Goal: Transaction & Acquisition: Purchase product/service

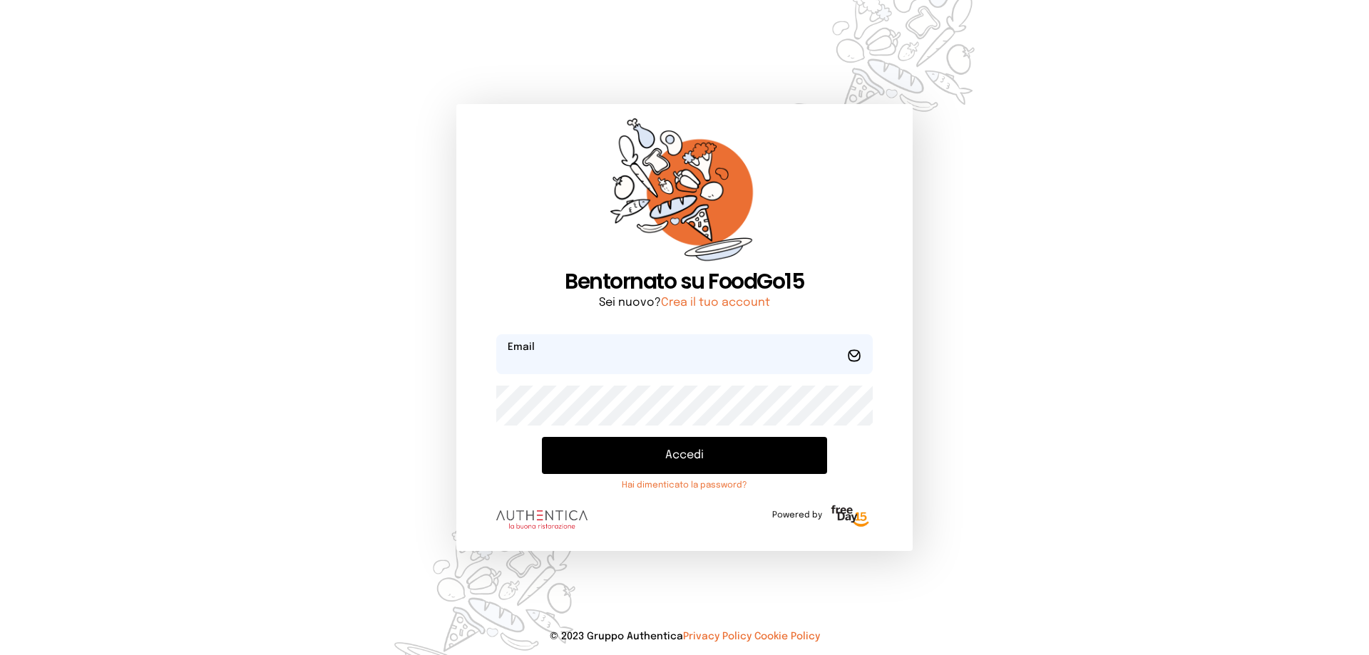
type input "**********"
click at [697, 463] on button "Accedi" at bounding box center [684, 455] width 285 height 37
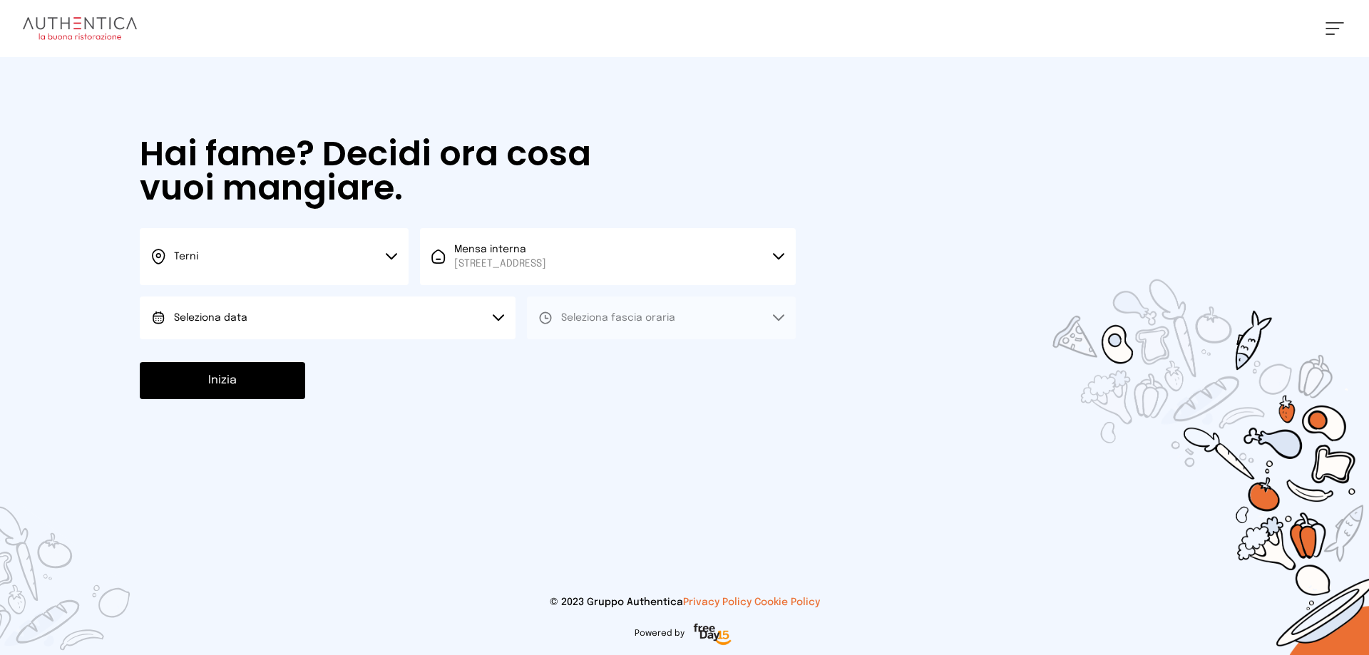
click at [357, 319] on button "Seleziona data" at bounding box center [328, 318] width 376 height 43
click at [354, 346] on li "[DATE], [DATE]" at bounding box center [328, 358] width 376 height 37
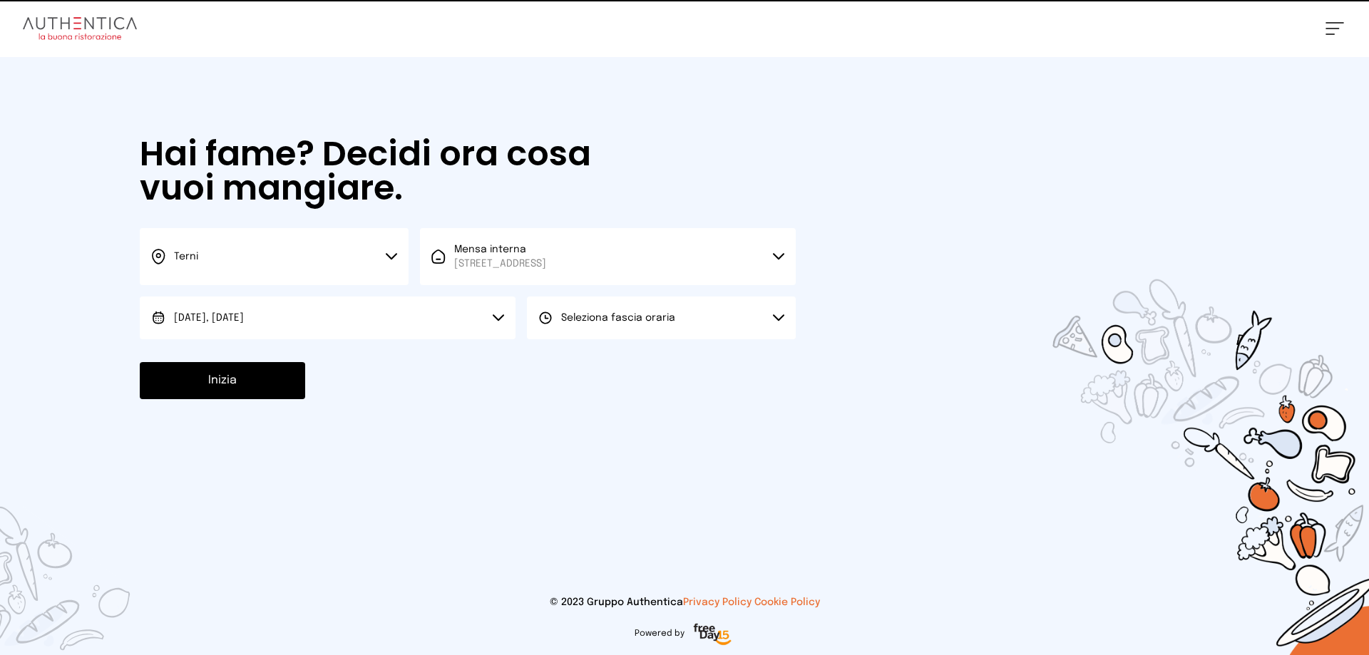
click at [591, 307] on button "Seleziona fascia oraria" at bounding box center [661, 318] width 269 height 43
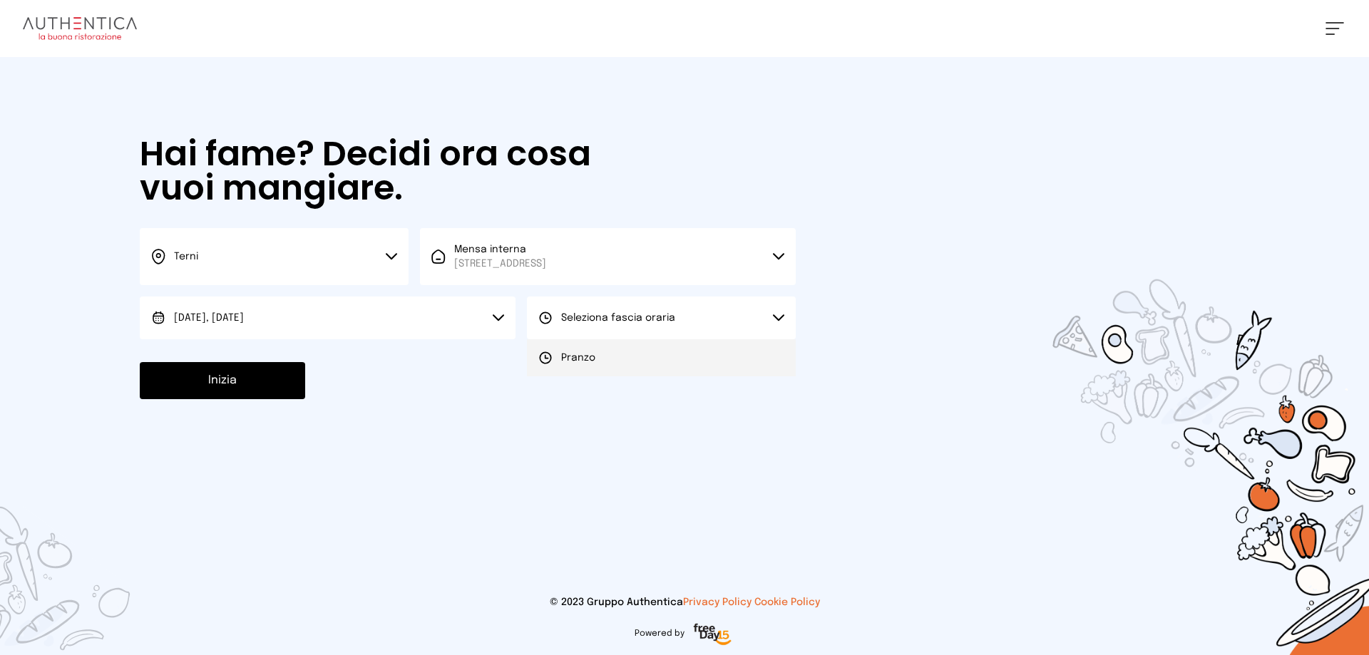
click at [593, 354] on span "Pranzo" at bounding box center [578, 358] width 34 height 14
click at [182, 377] on button "Inizia" at bounding box center [222, 380] width 165 height 37
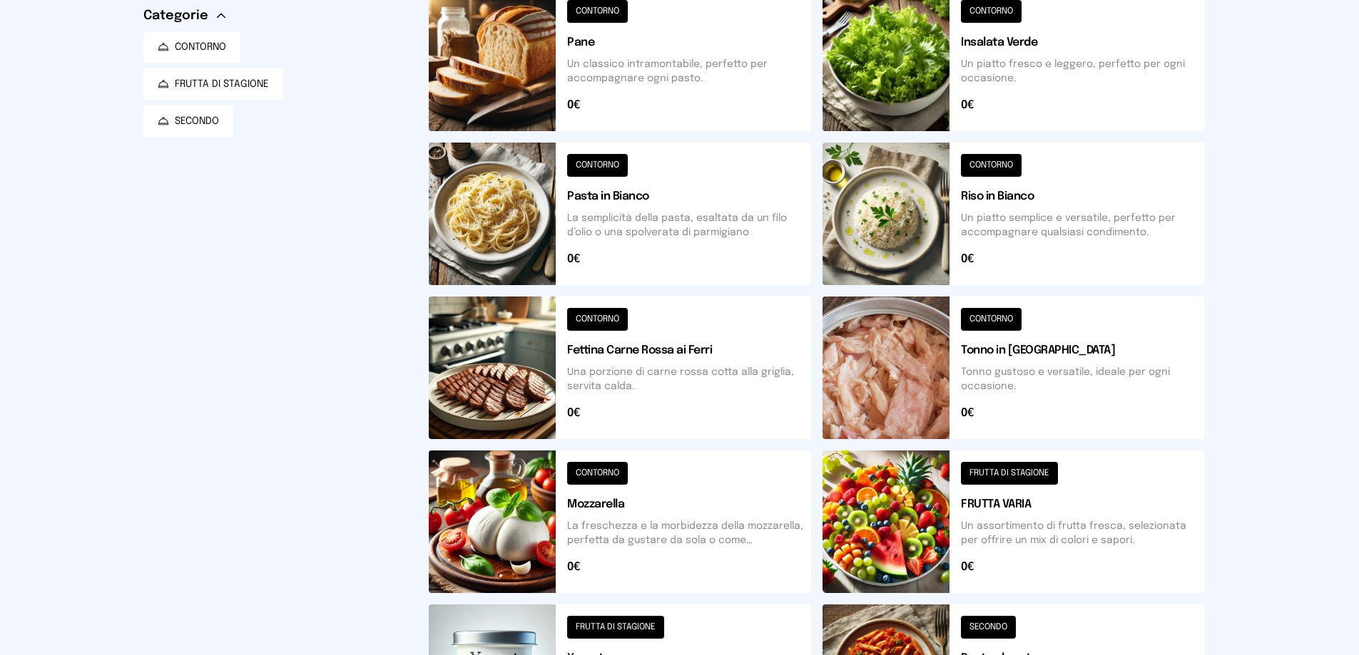
scroll to position [368, 0]
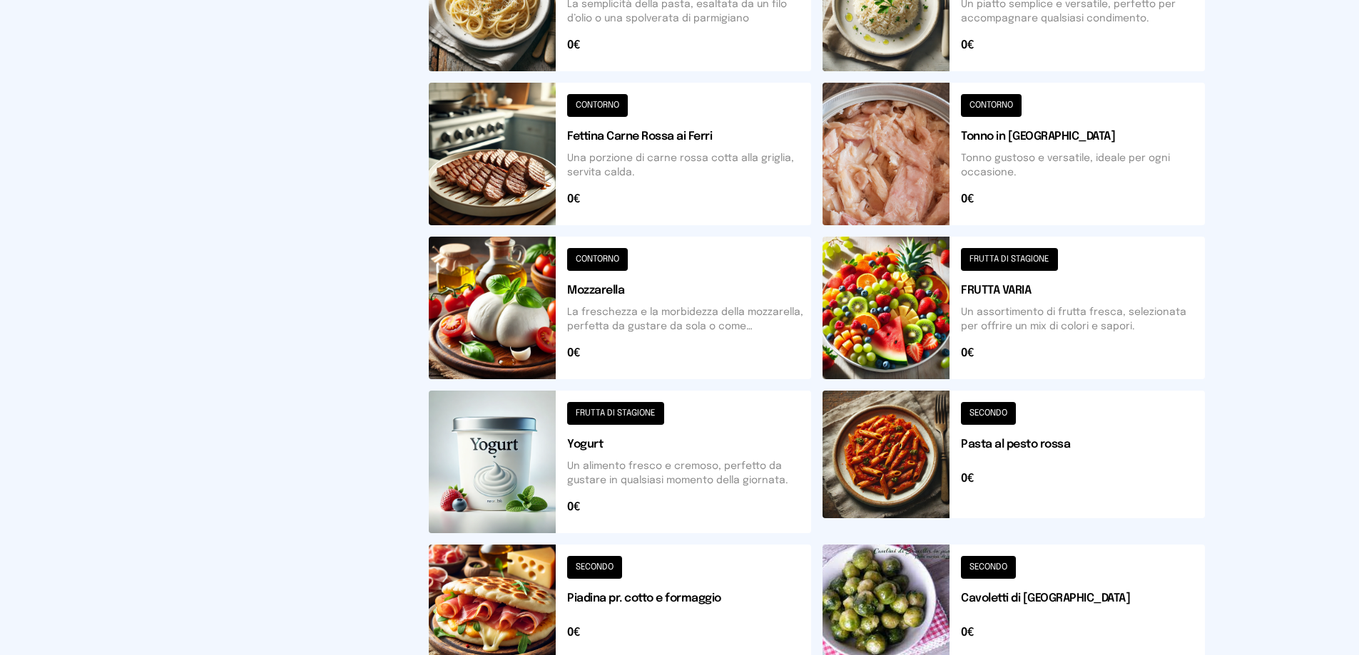
click at [895, 305] on button at bounding box center [1013, 308] width 382 height 143
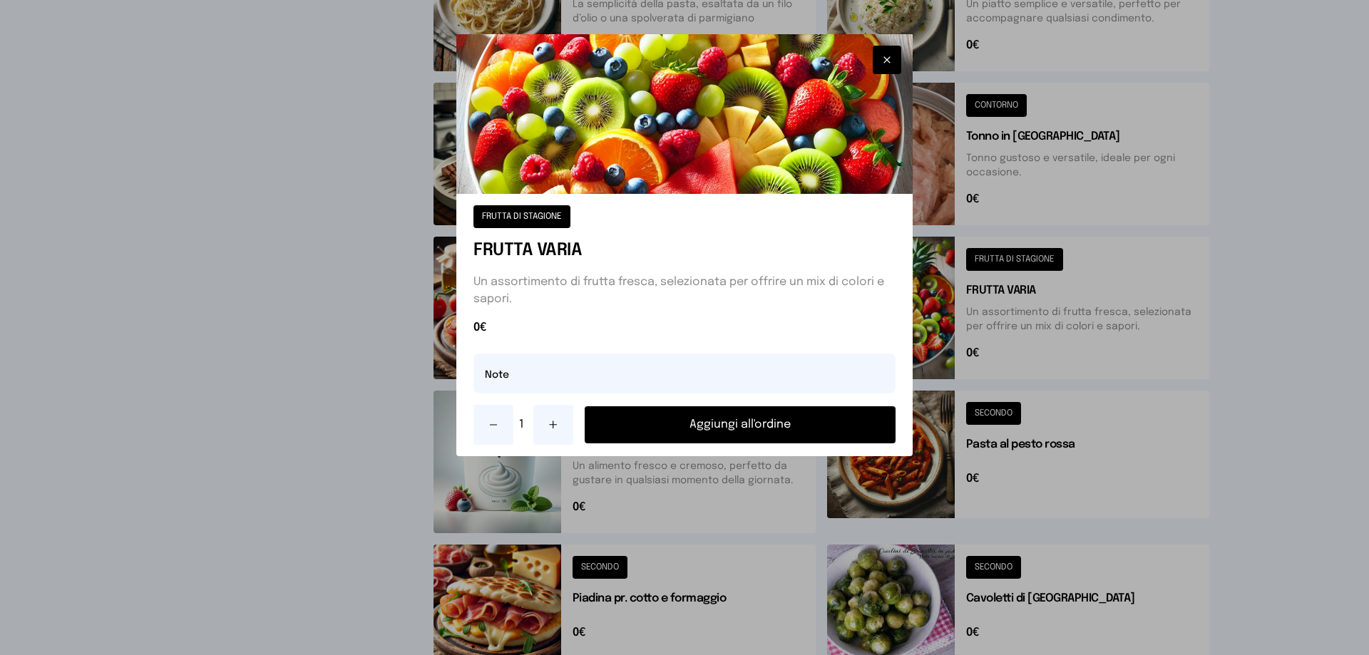
click at [548, 429] on icon at bounding box center [553, 424] width 11 height 11
click at [515, 375] on input "text" at bounding box center [685, 374] width 422 height 40
click at [515, 374] on input "**********" at bounding box center [685, 374] width 422 height 40
type input "**********"
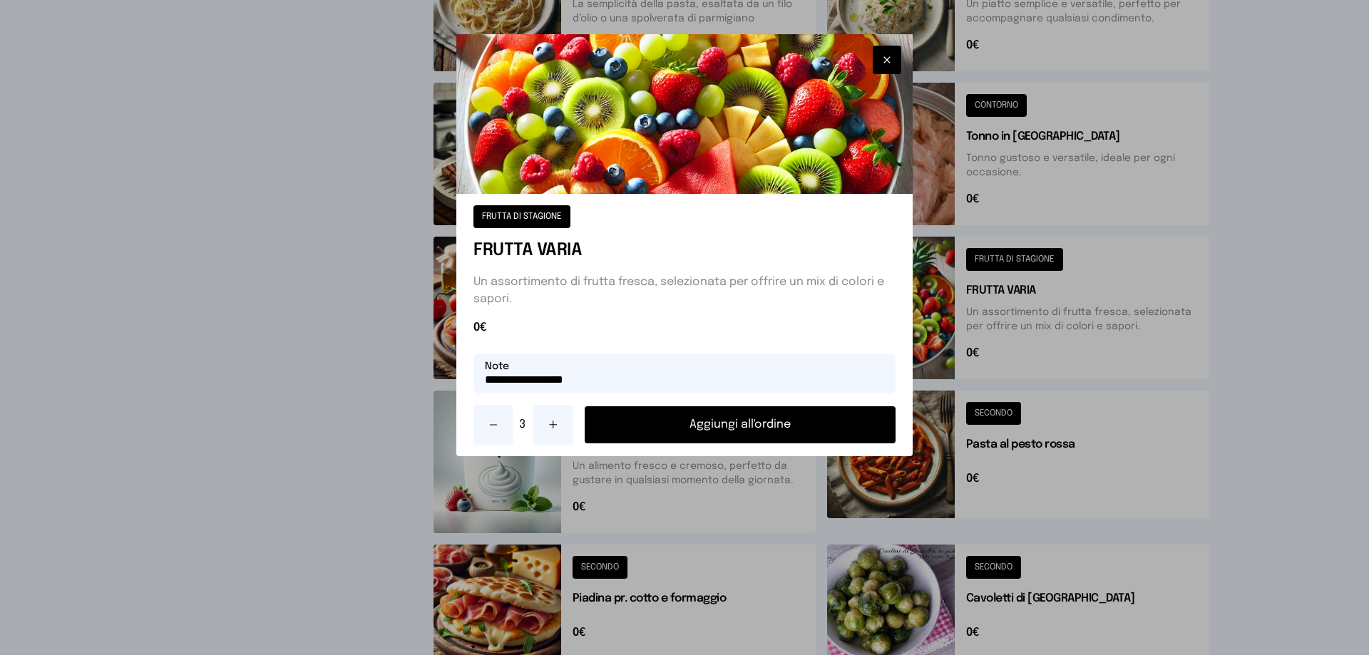
click at [782, 417] on button "Aggiungi all'ordine" at bounding box center [740, 425] width 311 height 37
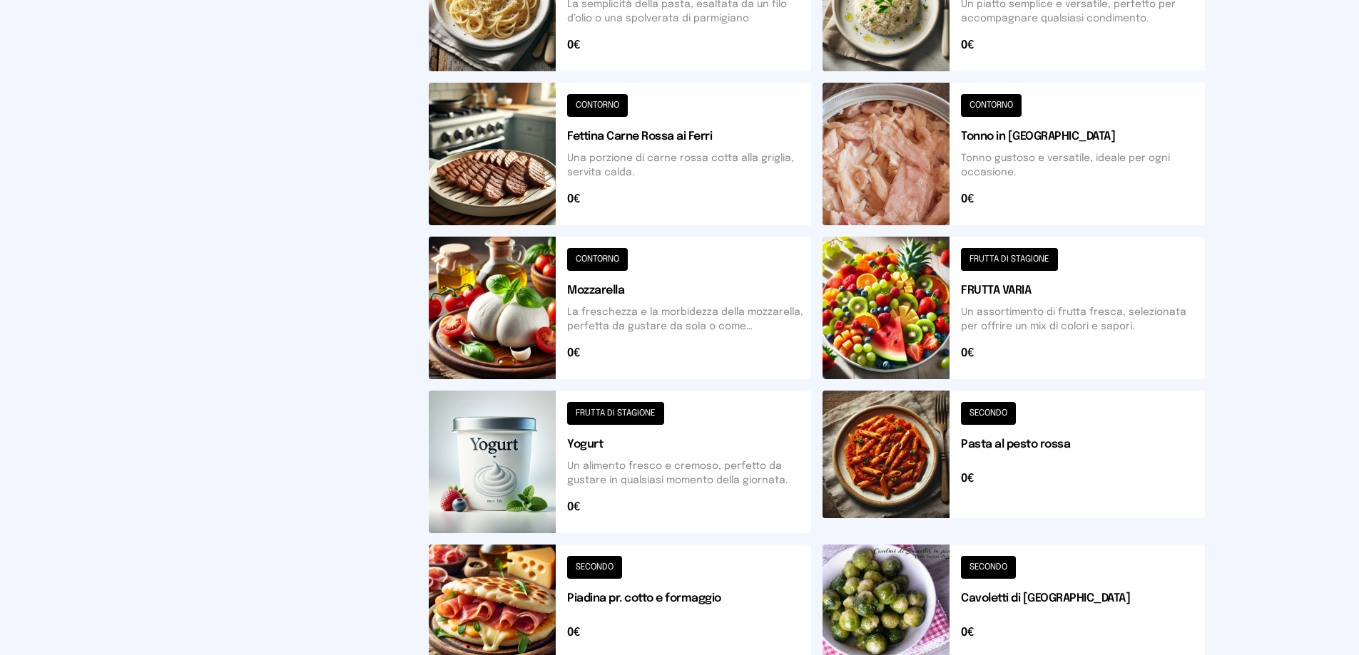
scroll to position [511, 0]
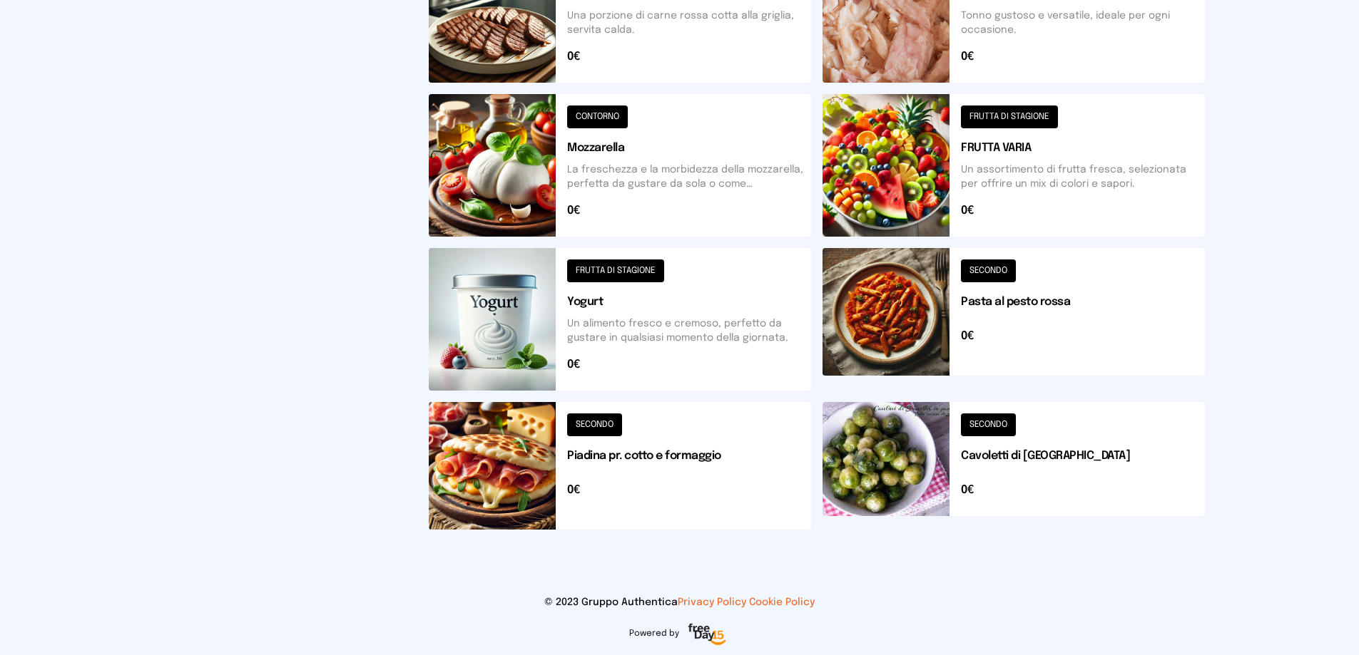
click at [513, 461] on button at bounding box center [620, 466] width 382 height 128
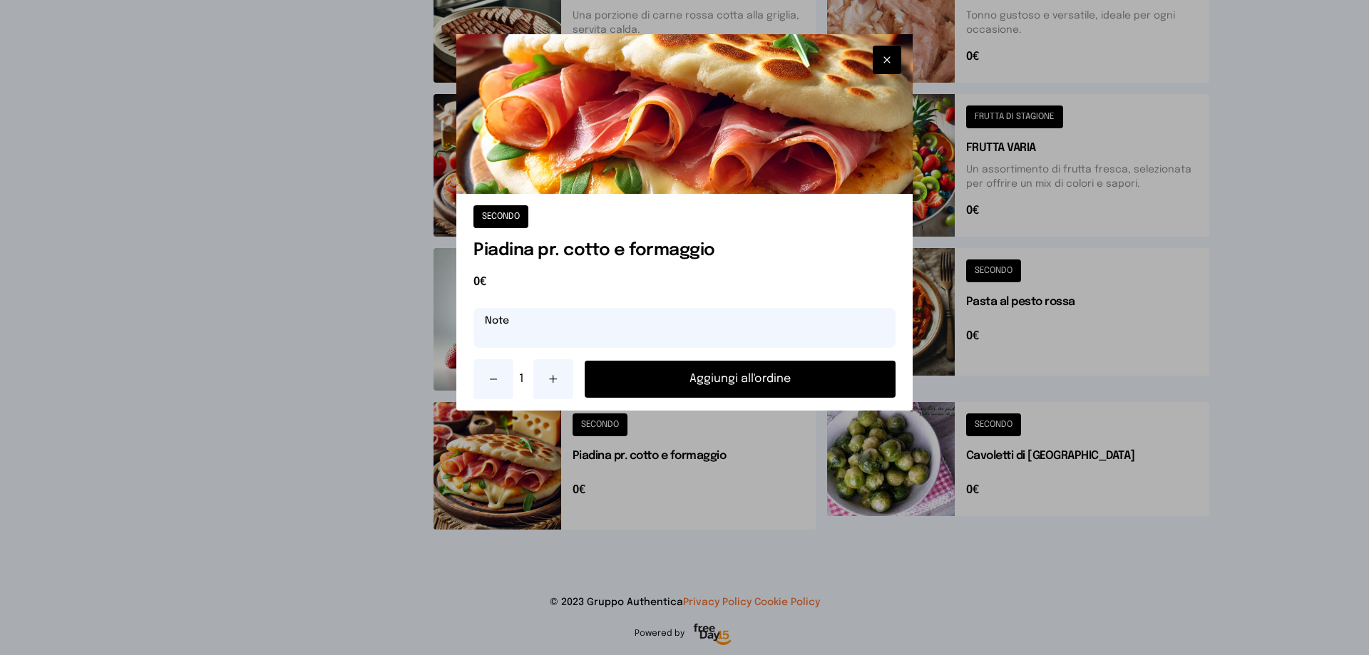
click at [518, 315] on input "text" at bounding box center [685, 328] width 422 height 40
type input "**********"
click at [827, 384] on button "Aggiungi all'ordine" at bounding box center [740, 379] width 311 height 37
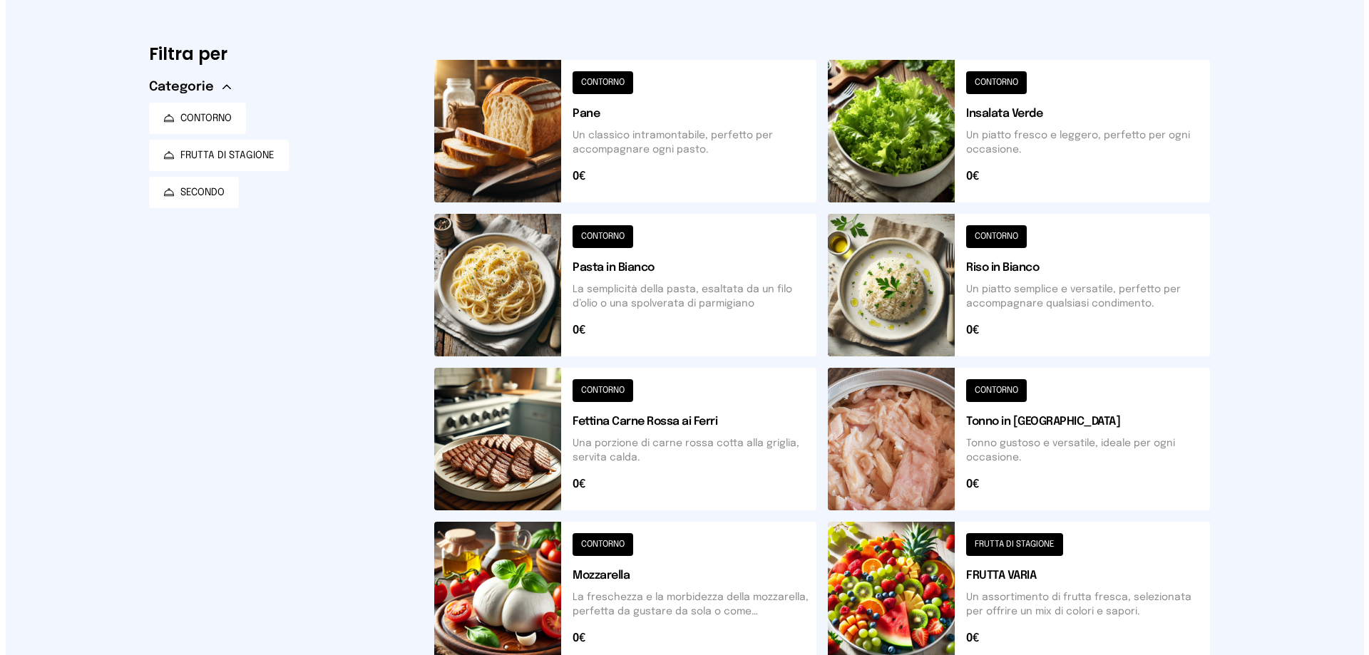
scroll to position [0, 0]
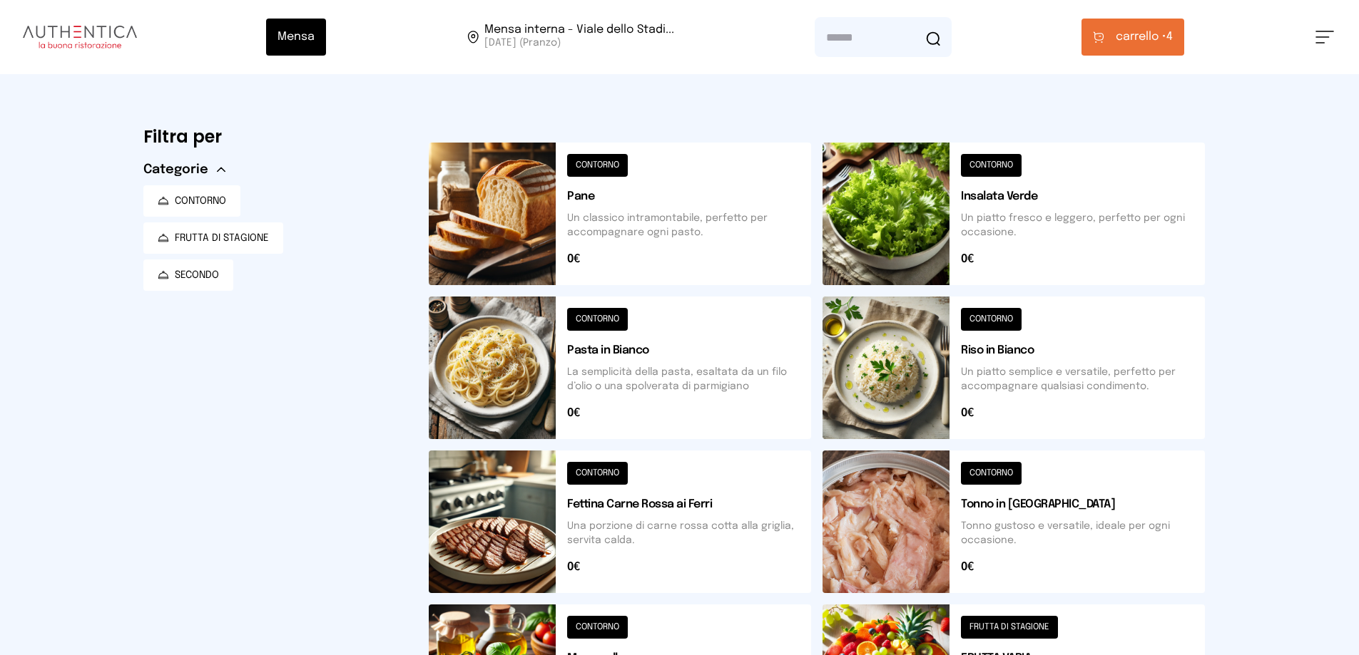
click at [1148, 37] on span "carrello •" at bounding box center [1141, 37] width 51 height 17
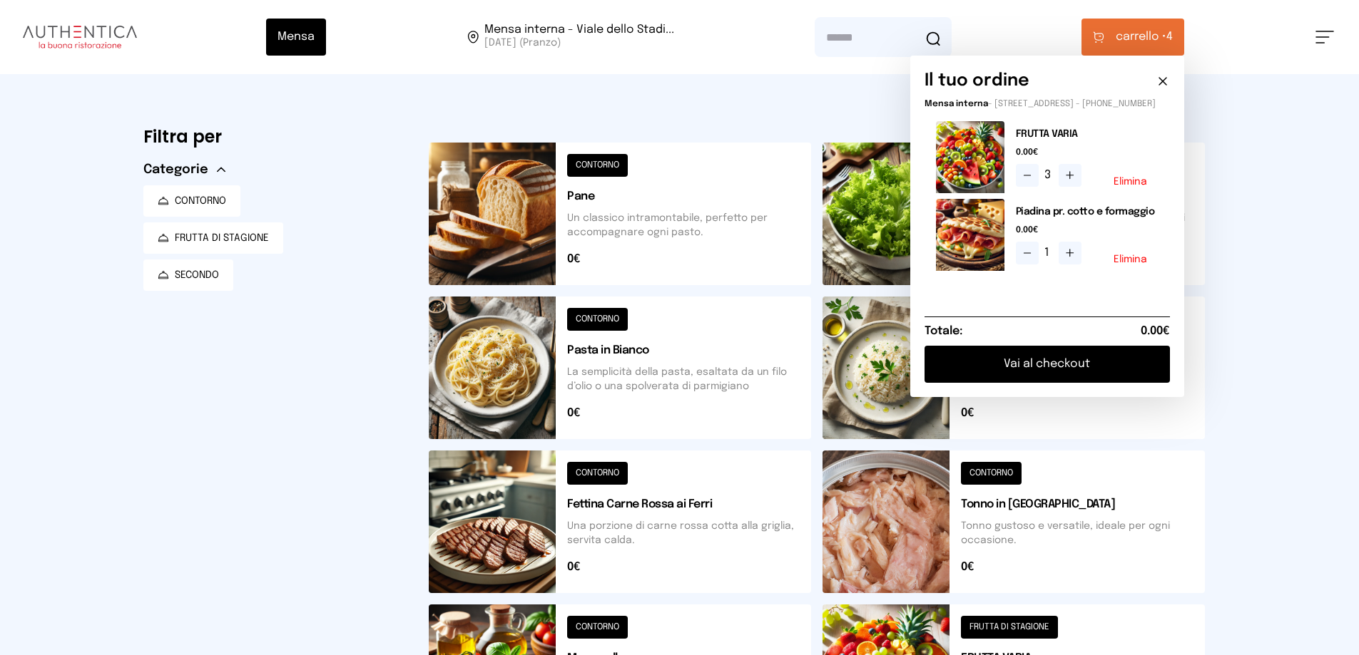
click at [1063, 377] on button "Vai al checkout" at bounding box center [1046, 364] width 245 height 37
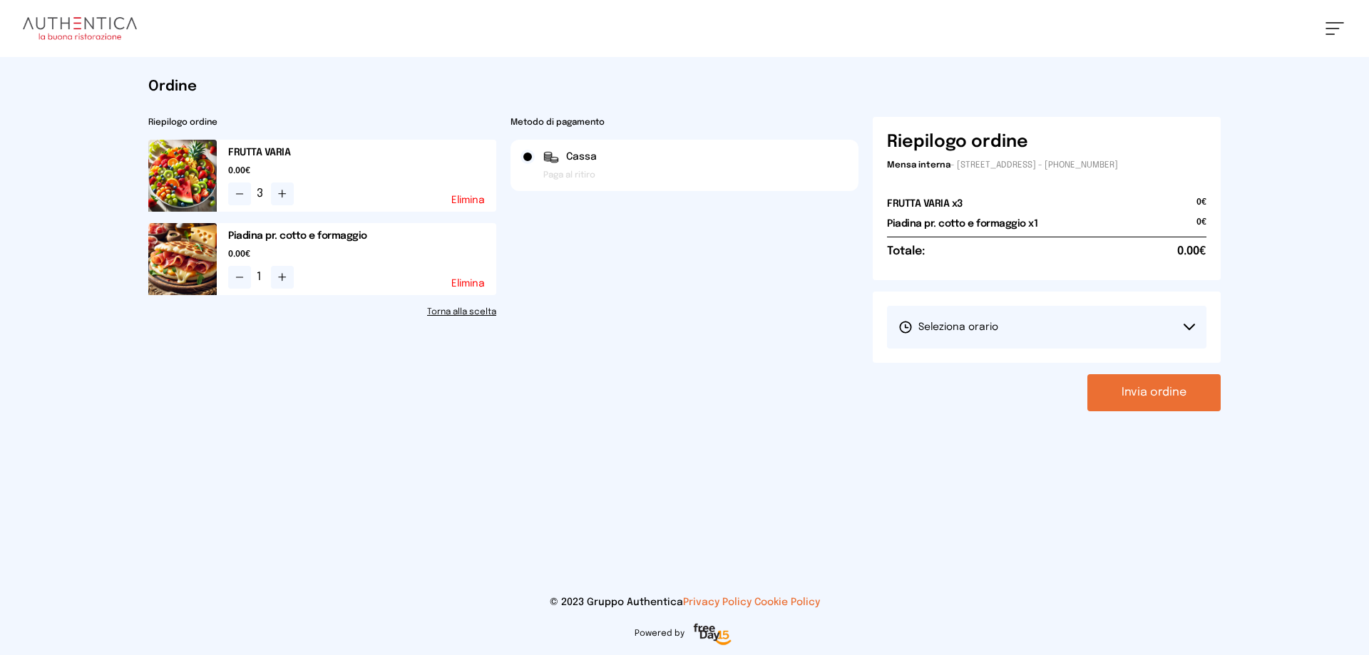
click at [1015, 324] on button "Seleziona orario" at bounding box center [1047, 327] width 320 height 43
click at [1015, 364] on li "1° Turno (13:00 - 15:00)" at bounding box center [1047, 367] width 320 height 37
click at [1125, 389] on button "Invia ordine" at bounding box center [1154, 392] width 133 height 37
